Goal: Transaction & Acquisition: Purchase product/service

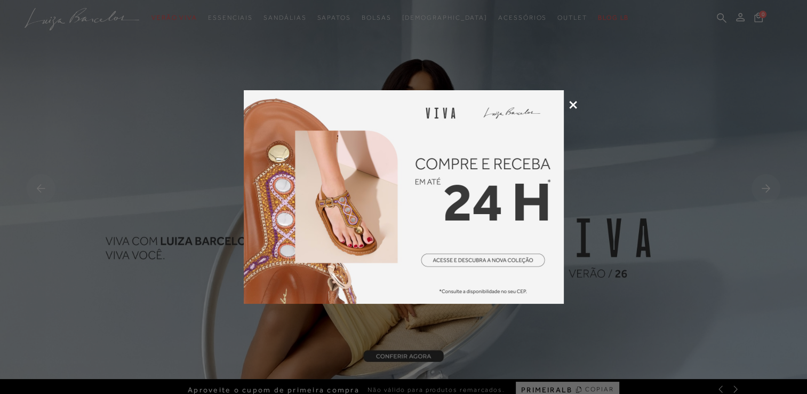
drag, startPoint x: 0, startPoint y: 0, endPoint x: 572, endPoint y: 105, distance: 581.3
click at [572, 105] on icon at bounding box center [573, 105] width 8 height 8
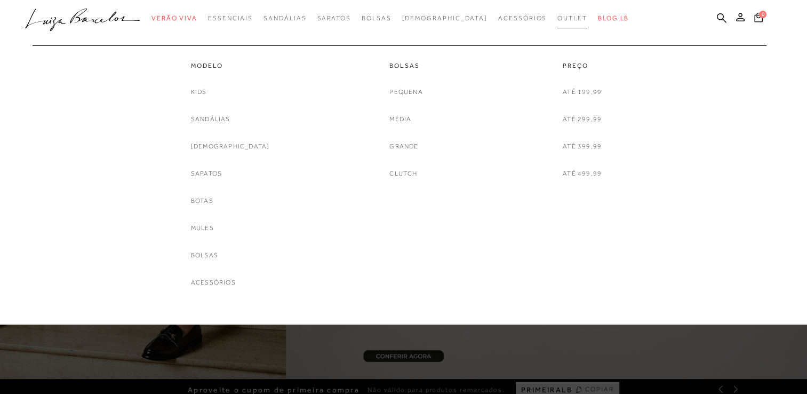
click at [557, 21] on span "Outlet" at bounding box center [572, 17] width 30 height 7
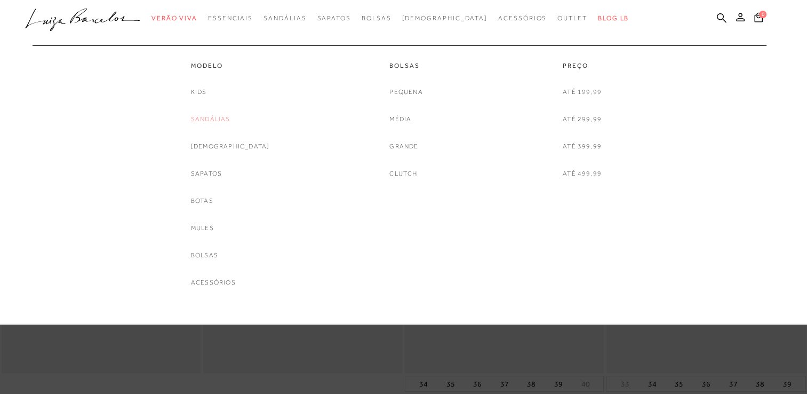
click at [219, 118] on link "Sandálias" at bounding box center [210, 119] width 39 height 11
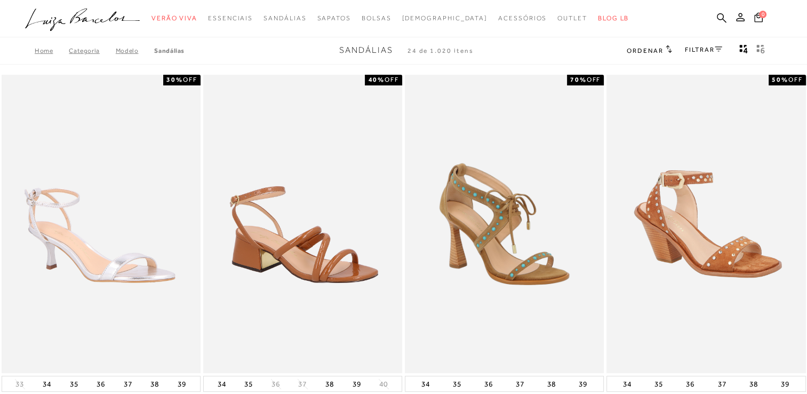
click at [713, 49] on link "FILTRAR" at bounding box center [703, 49] width 37 height 7
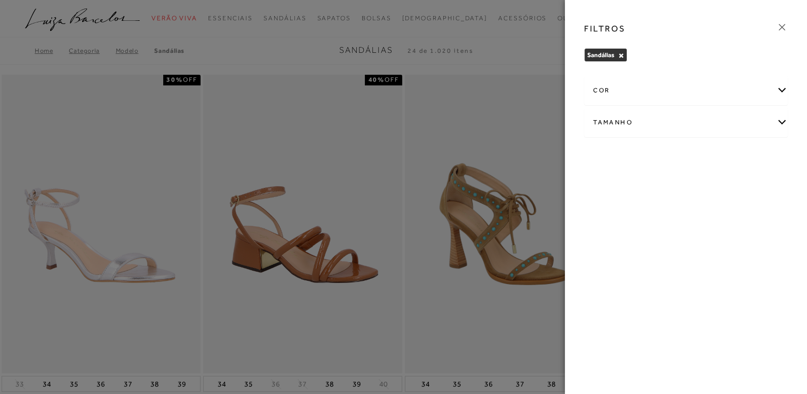
click at [705, 129] on div "Tamanho" at bounding box center [686, 122] width 203 height 28
click at [757, 189] on input "35" at bounding box center [755, 186] width 11 height 11
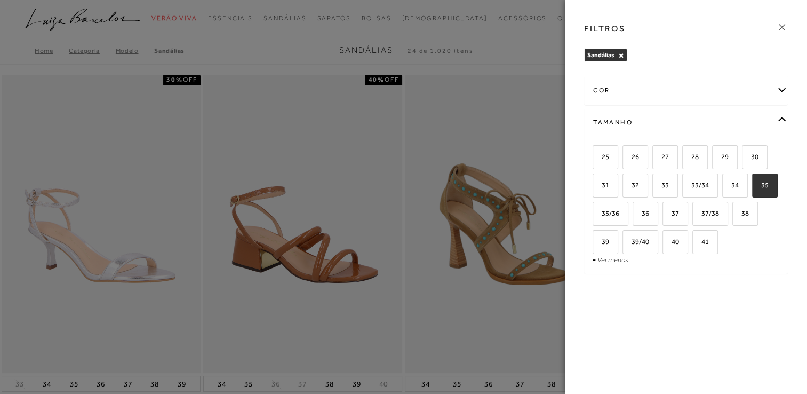
checkbox input "true"
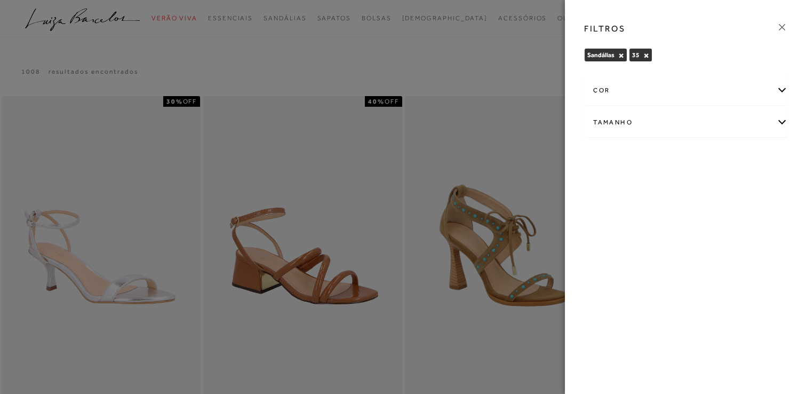
click at [521, 67] on div at bounding box center [403, 197] width 807 height 394
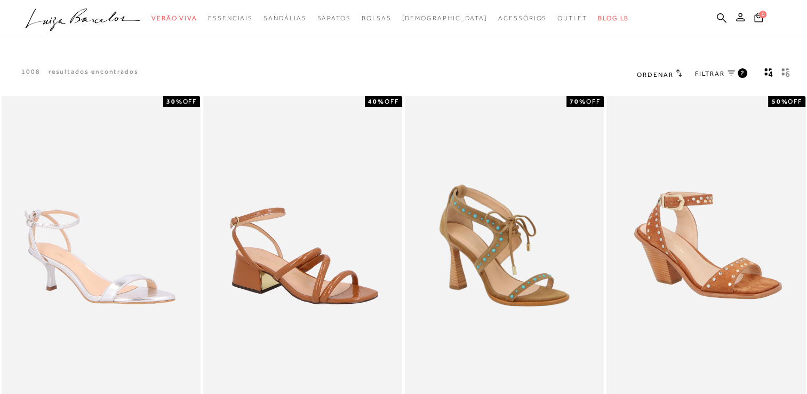
click at [706, 71] on span "FILTRAR" at bounding box center [710, 73] width 30 height 9
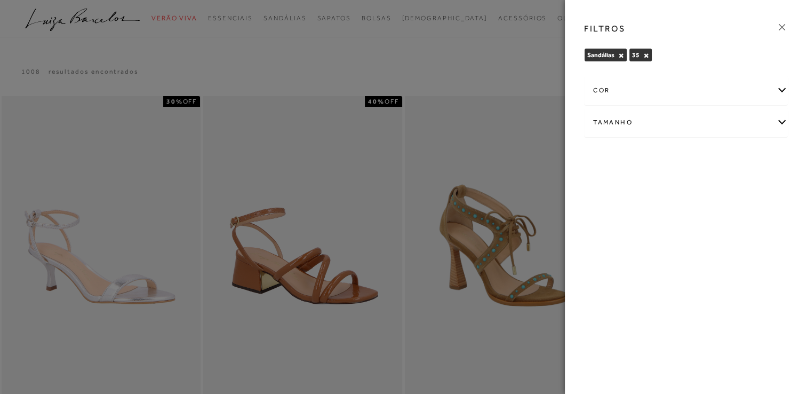
click at [666, 88] on div "cor" at bounding box center [686, 90] width 203 height 28
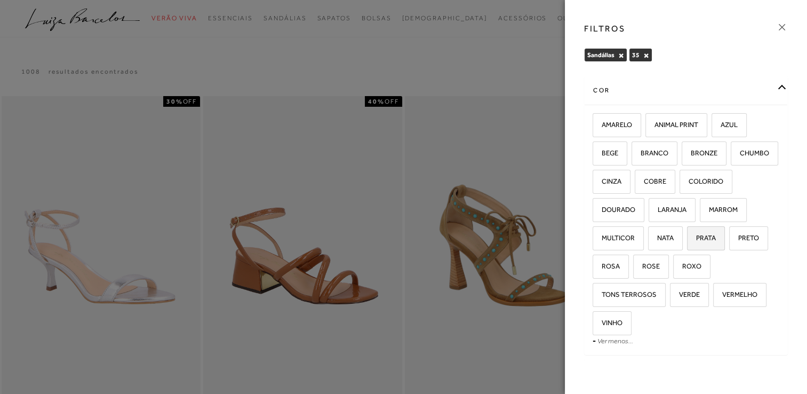
click at [687, 250] on label "PRATA" at bounding box center [705, 238] width 37 height 23
click at [685, 245] on input "PRATA" at bounding box center [690, 239] width 11 height 11
checkbox input "true"
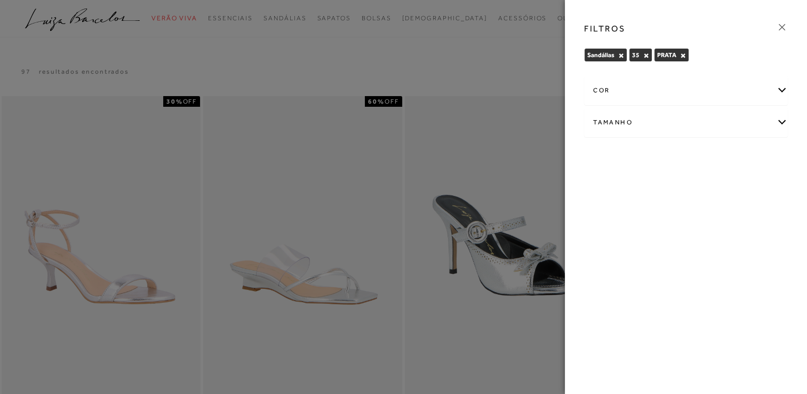
click at [683, 91] on div "cor" at bounding box center [686, 90] width 203 height 28
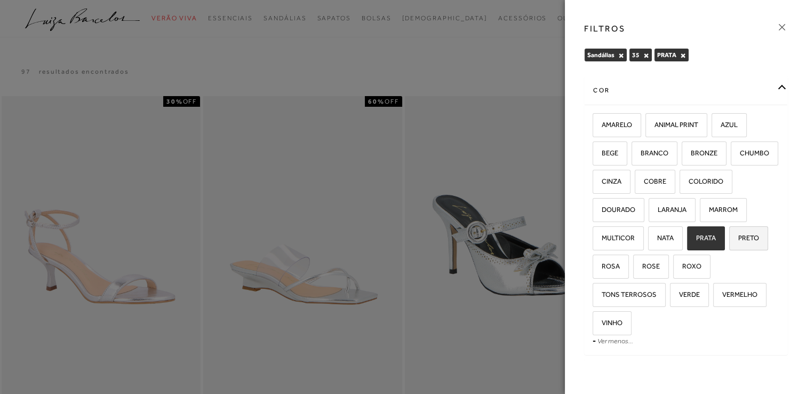
click at [730, 242] on span "PRETO" at bounding box center [744, 238] width 29 height 8
click at [727, 245] on input "PRETO" at bounding box center [732, 239] width 11 height 11
checkbox input "true"
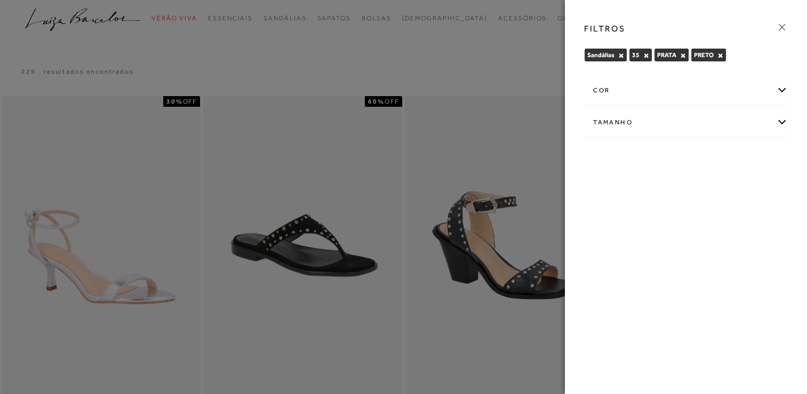
click at [484, 59] on div at bounding box center [403, 197] width 807 height 394
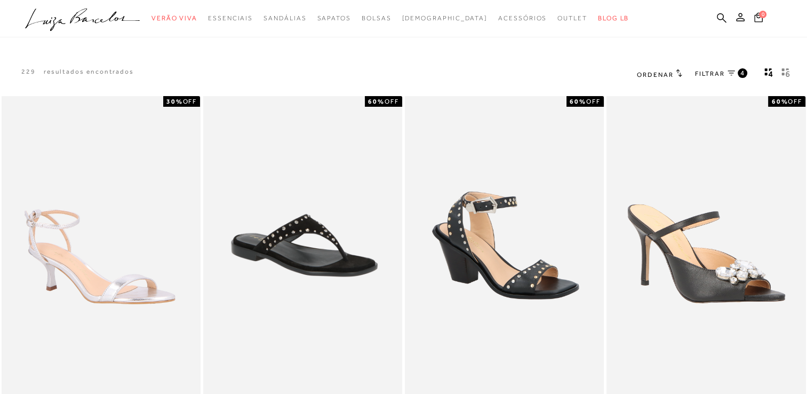
click at [786, 73] on icon "gridText6Desc" at bounding box center [788, 74] width 4 height 6
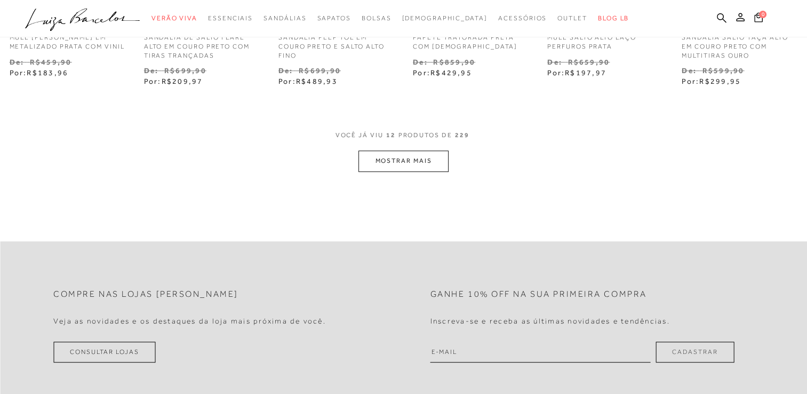
scroll to position [576, 0]
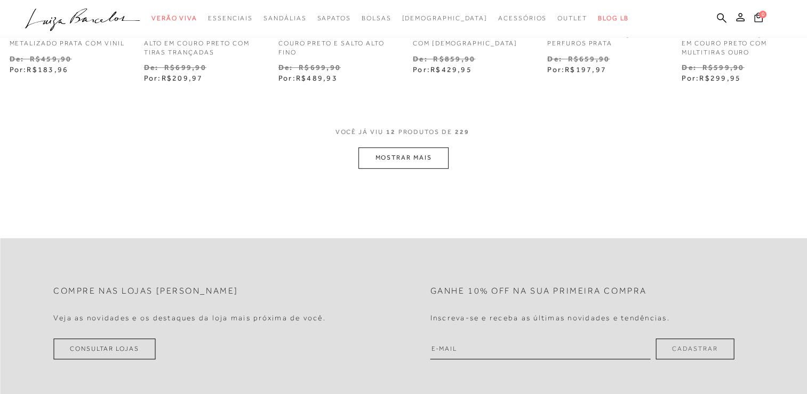
click at [394, 164] on button "MOSTRAR MAIS" at bounding box center [403, 157] width 90 height 21
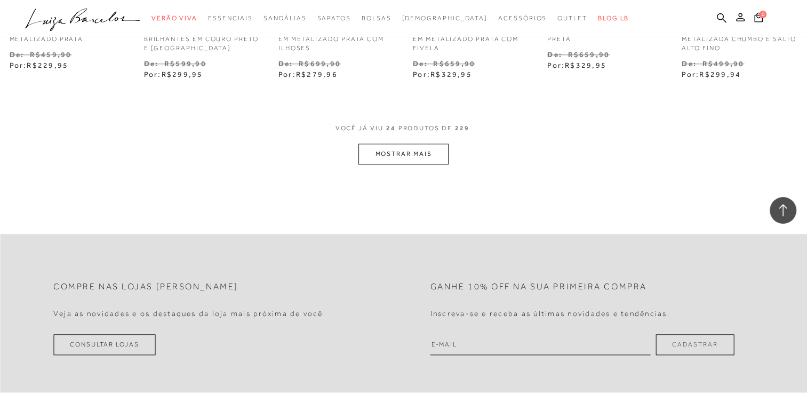
scroll to position [1280, 0]
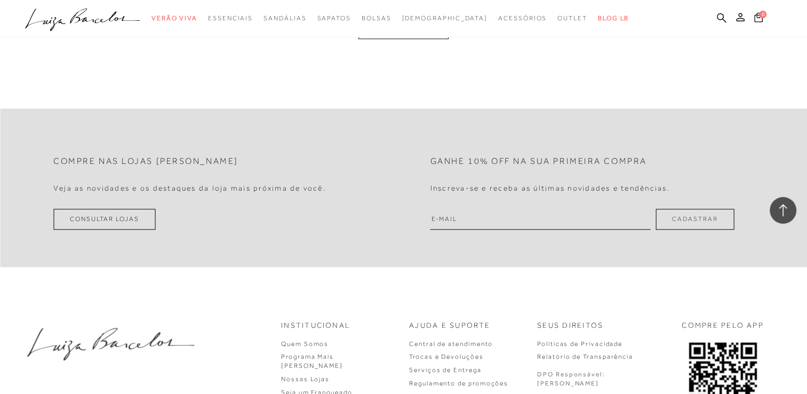
click at [389, 39] on button "MOSTRAR MAIS" at bounding box center [403, 28] width 90 height 21
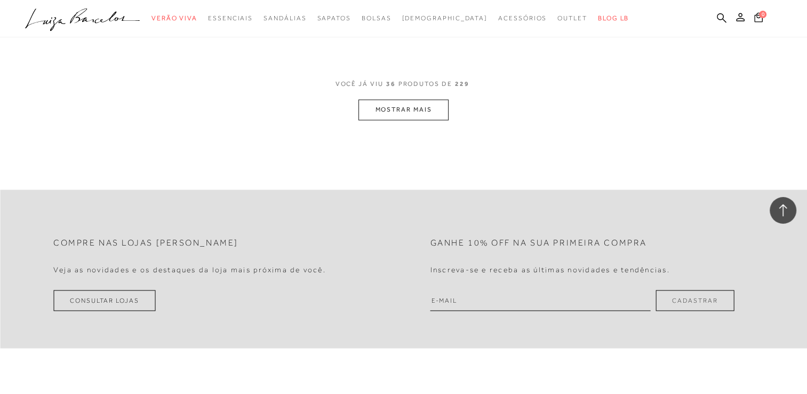
scroll to position [1863, 0]
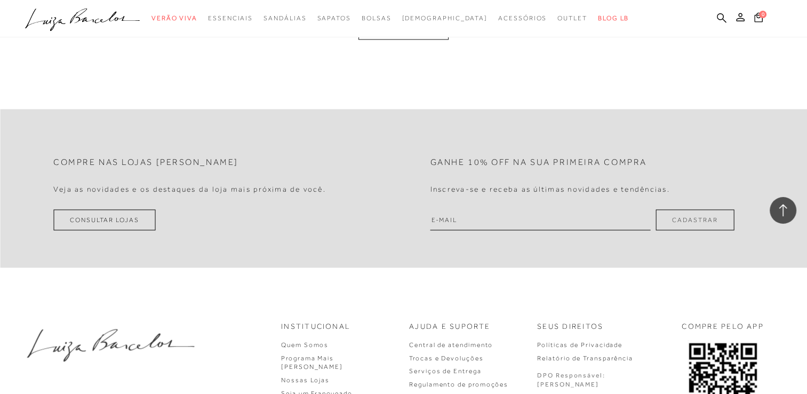
click at [391, 39] on button "MOSTRAR MAIS" at bounding box center [403, 29] width 90 height 21
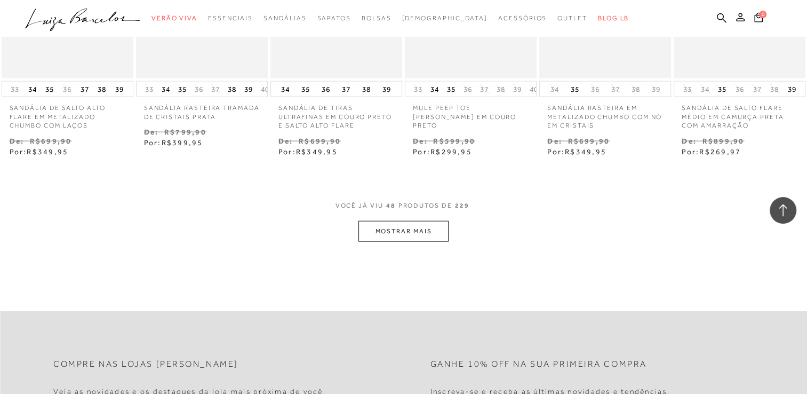
scroll to position [2246, 0]
click at [398, 229] on button "MOSTRAR MAIS" at bounding box center [403, 229] width 90 height 21
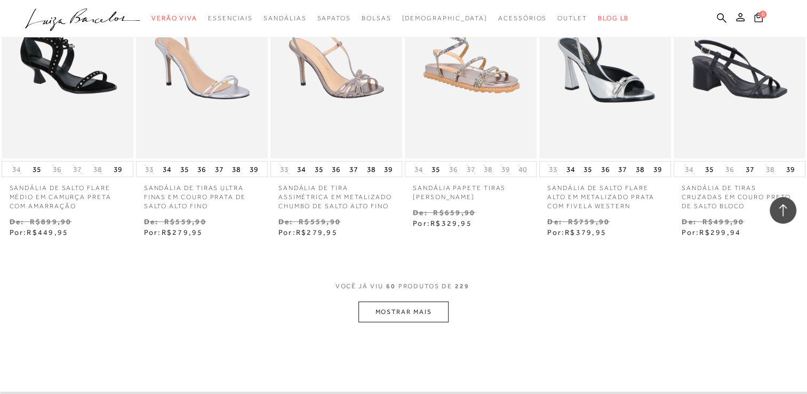
scroll to position [2822, 0]
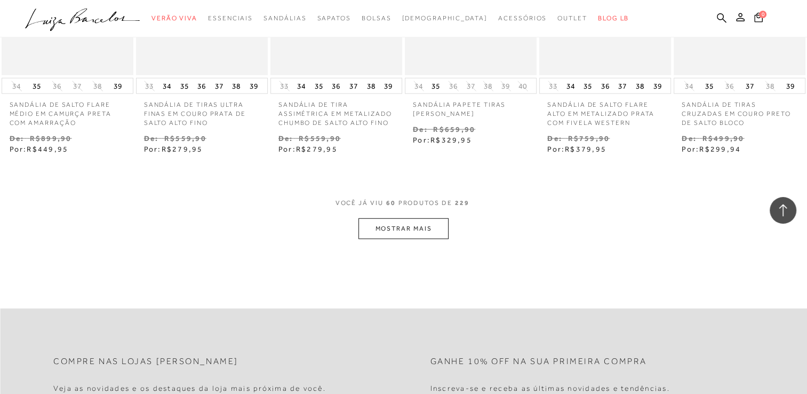
click at [398, 229] on button "MOSTRAR MAIS" at bounding box center [403, 228] width 90 height 21
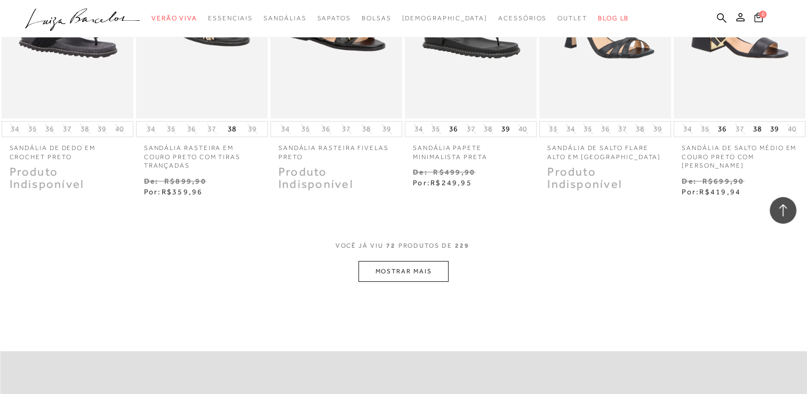
scroll to position [3355, 0]
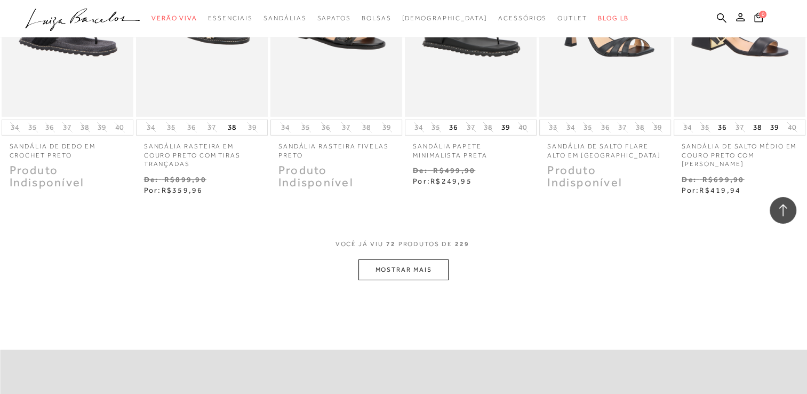
click at [411, 266] on button "MOSTRAR MAIS" at bounding box center [403, 269] width 90 height 21
